Goal: Task Accomplishment & Management: Manage account settings

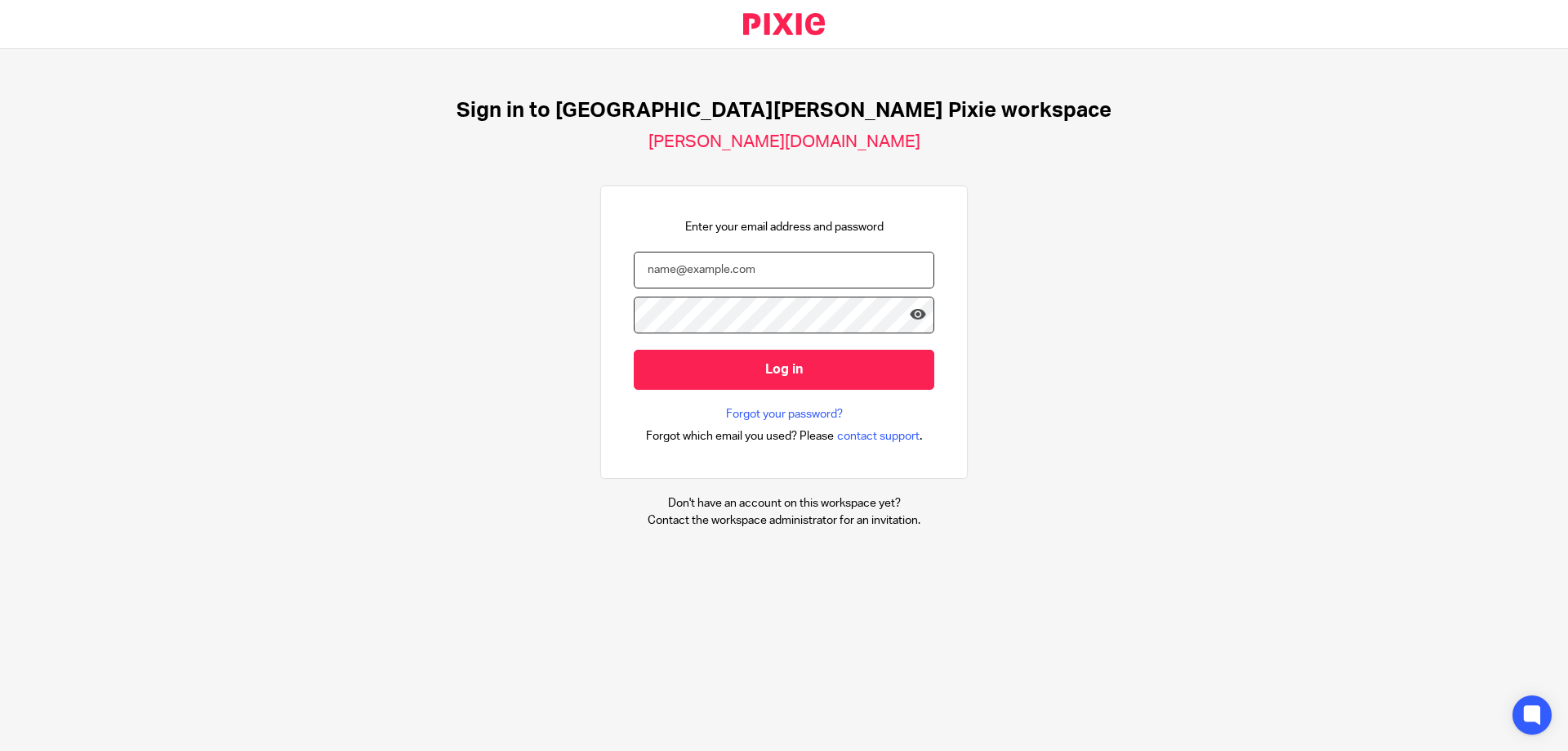
click at [752, 273] on input "email" at bounding box center [784, 270] width 300 height 37
click at [710, 273] on input "email" at bounding box center [784, 270] width 300 height 37
type input "[PERSON_NAME][EMAIL_ADDRESS][DOMAIN_NAME]"
click at [634, 349] on input "Log in" at bounding box center [784, 369] width 300 height 40
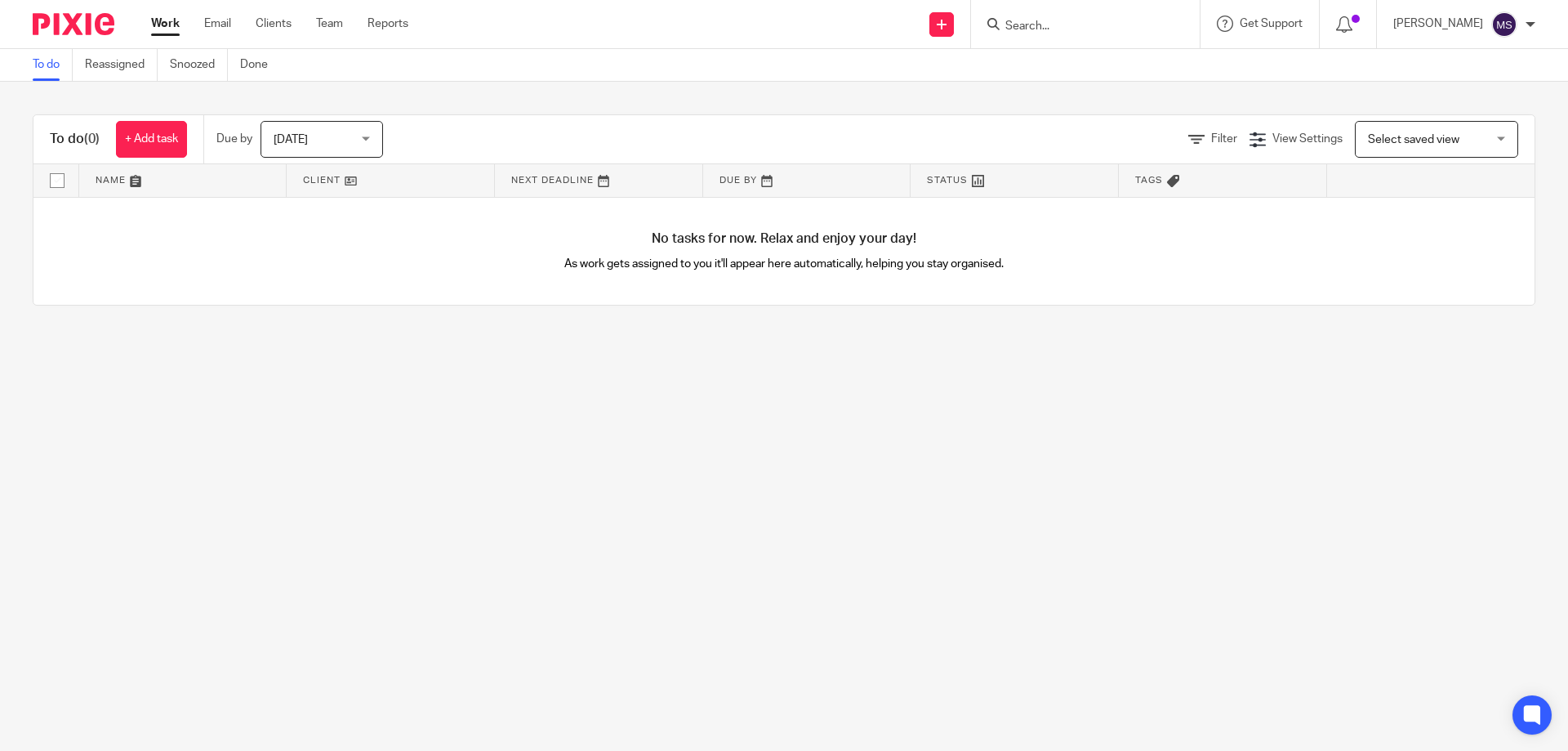
click at [280, 134] on span "[DATE]" at bounding box center [291, 139] width 34 height 11
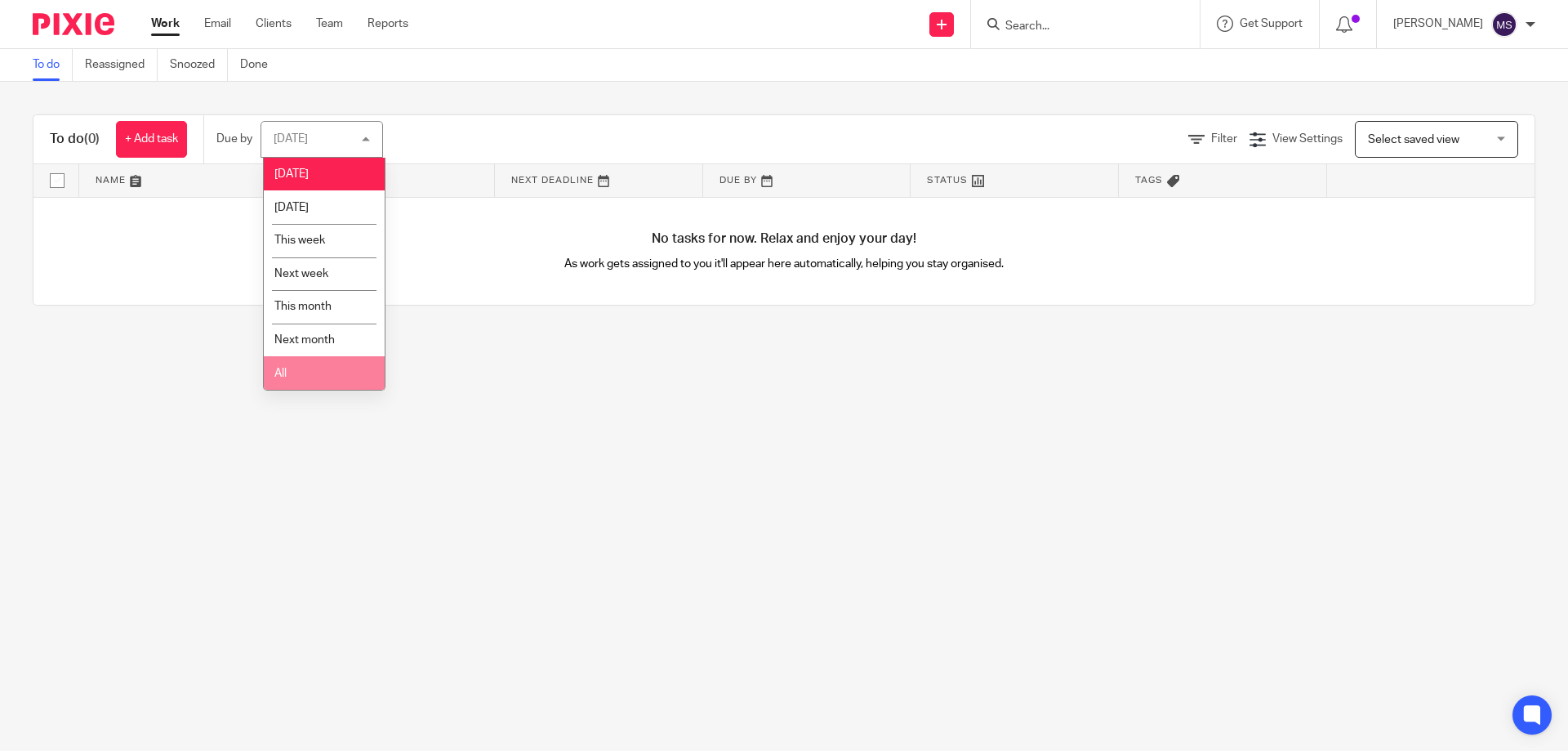
click at [308, 362] on li "All" at bounding box center [323, 372] width 121 height 33
